Goal: Task Accomplishment & Management: Complete application form

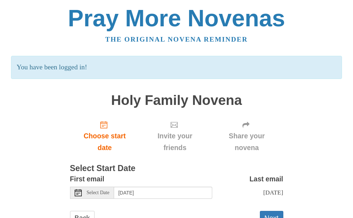
scroll to position [35, 0]
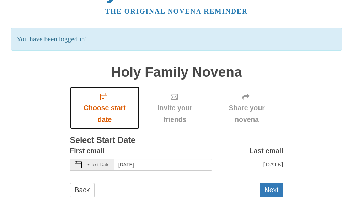
click at [103, 93] on icon "Choose start date" at bounding box center [103, 96] width 7 height 7
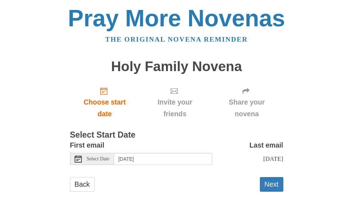
scroll to position [1, 0]
click at [275, 188] on button "Next" at bounding box center [271, 184] width 23 height 15
